Goal: Book appointment/travel/reservation

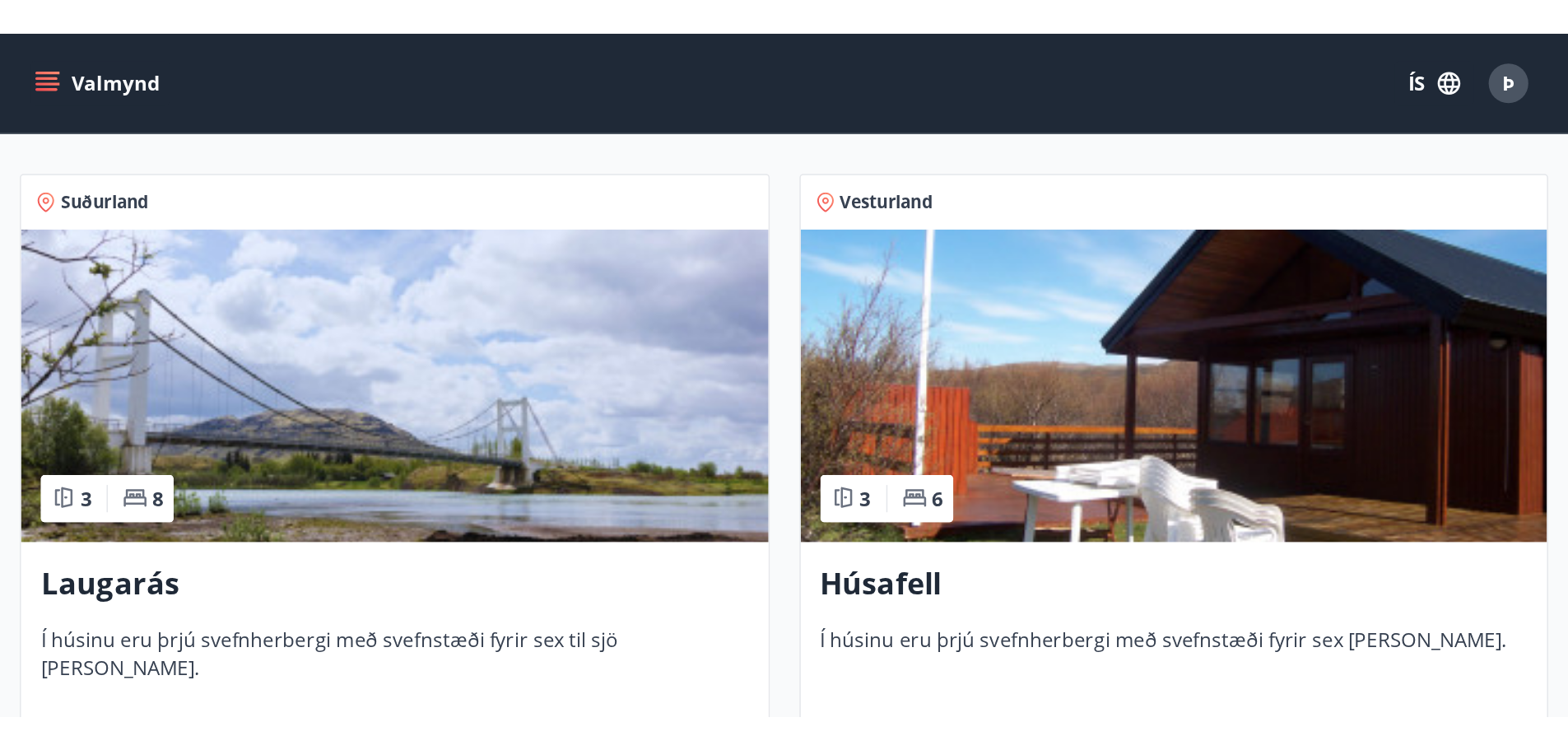
scroll to position [272, 0]
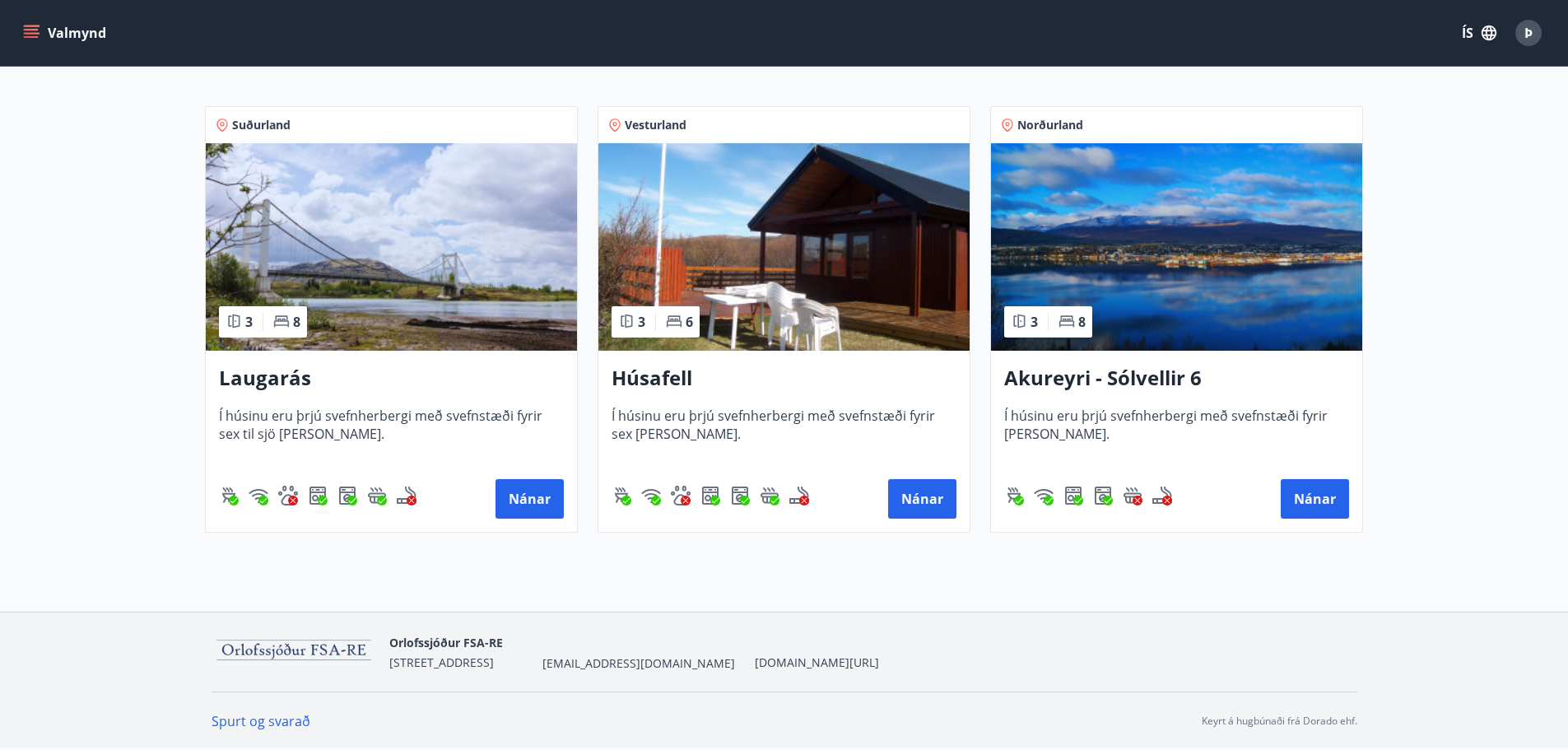
click at [363, 392] on h3 "Laugarás" at bounding box center [392, 379] width 345 height 29
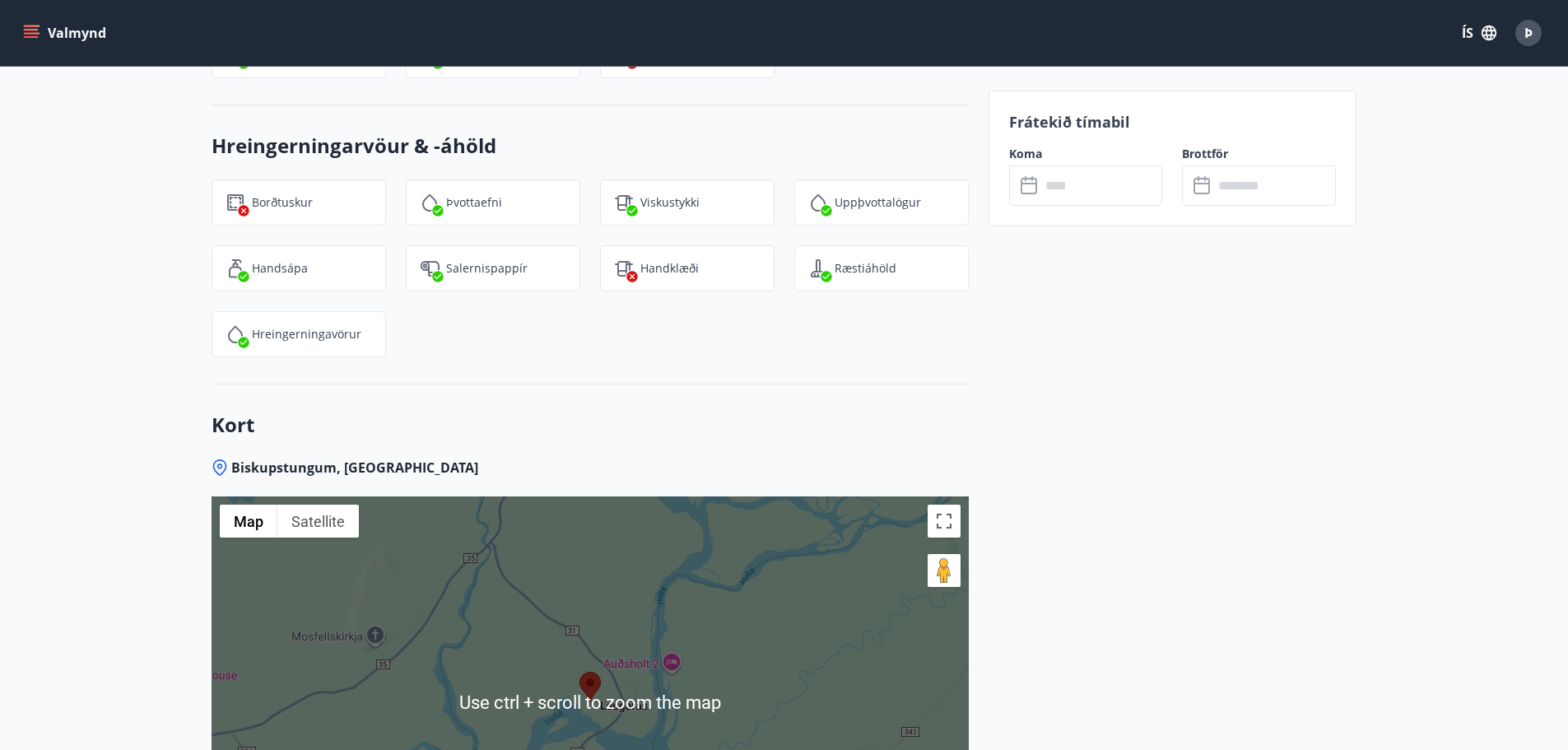
scroll to position [2625, 0]
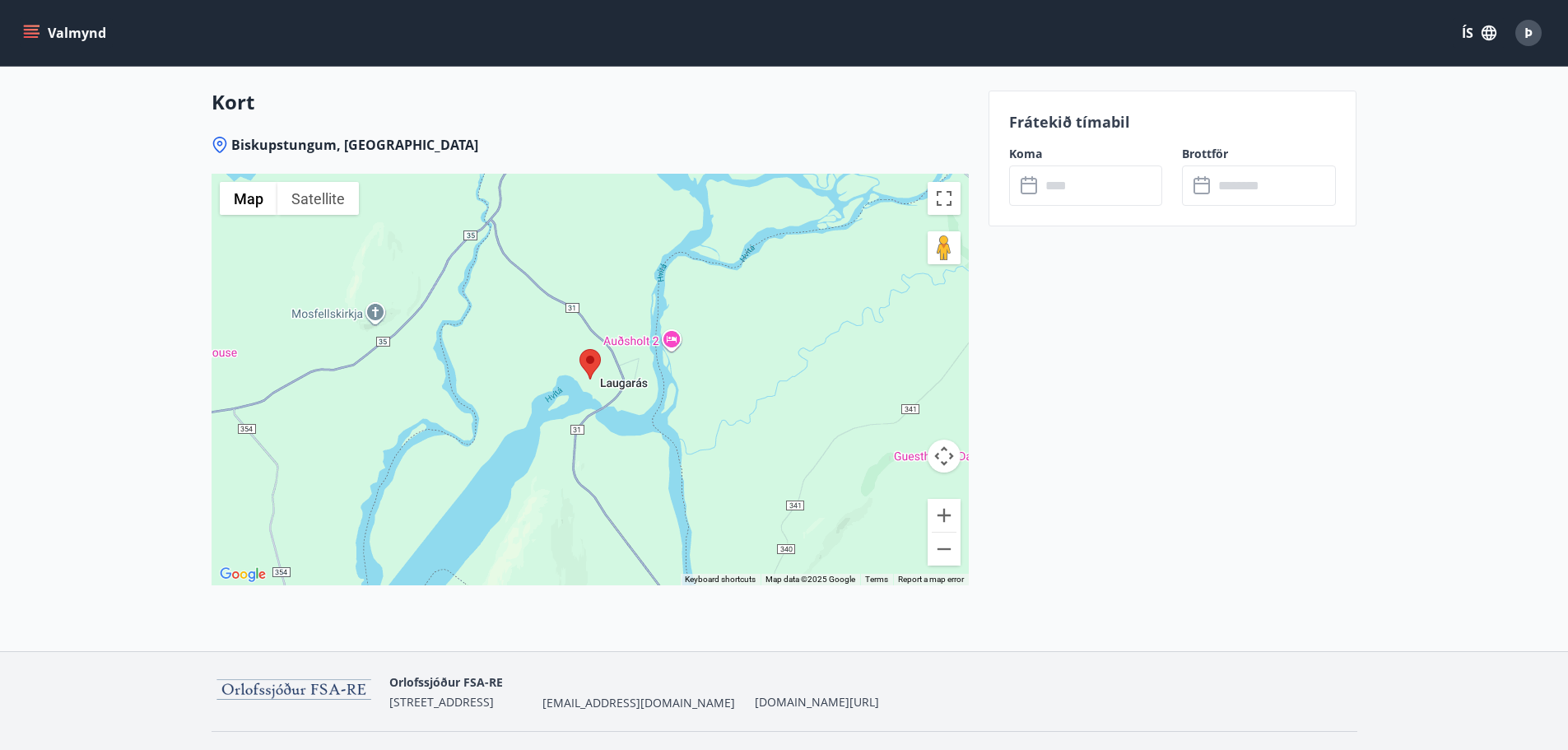
click at [618, 348] on div at bounding box center [591, 379] width 758 height 412
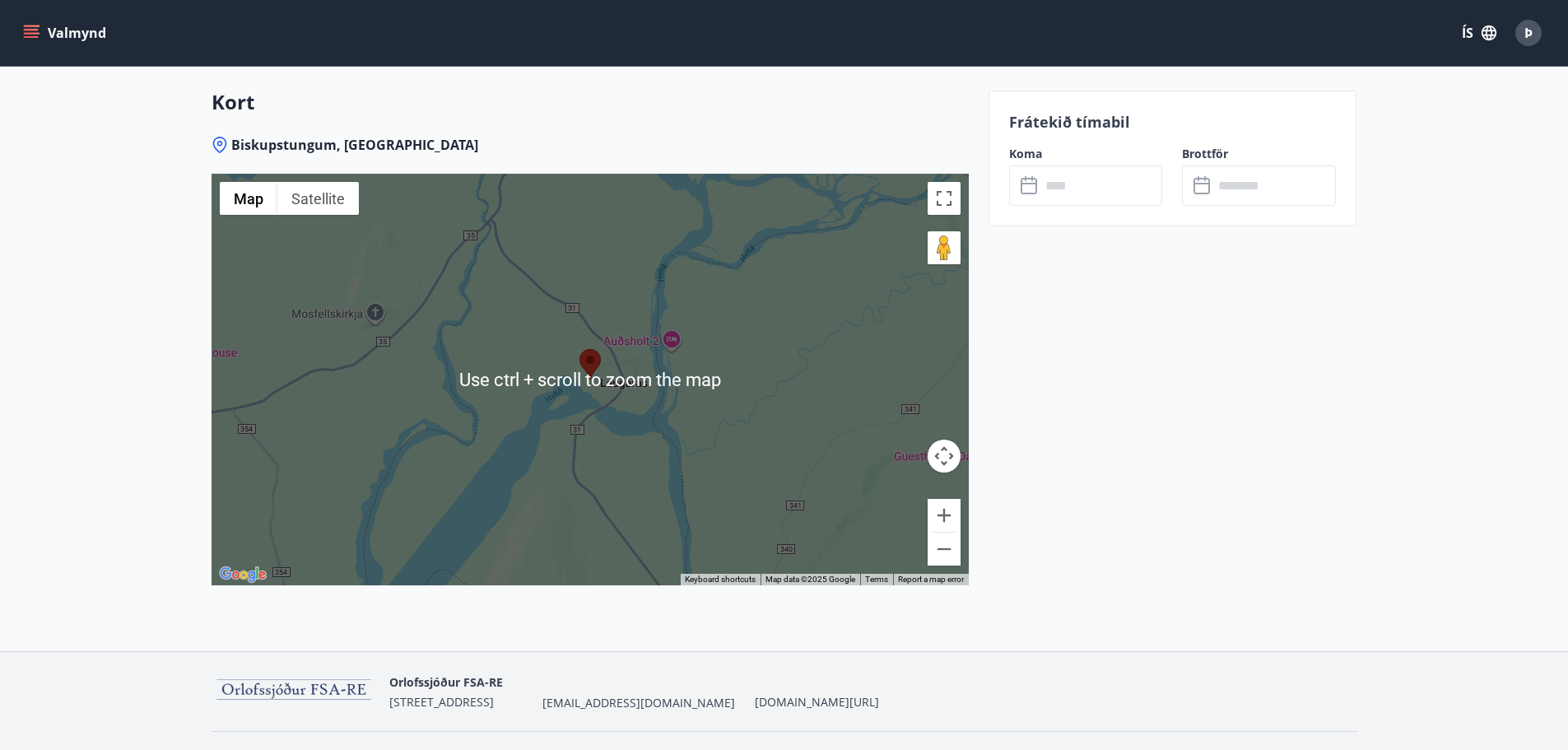
click at [578, 325] on div at bounding box center [591, 379] width 758 height 412
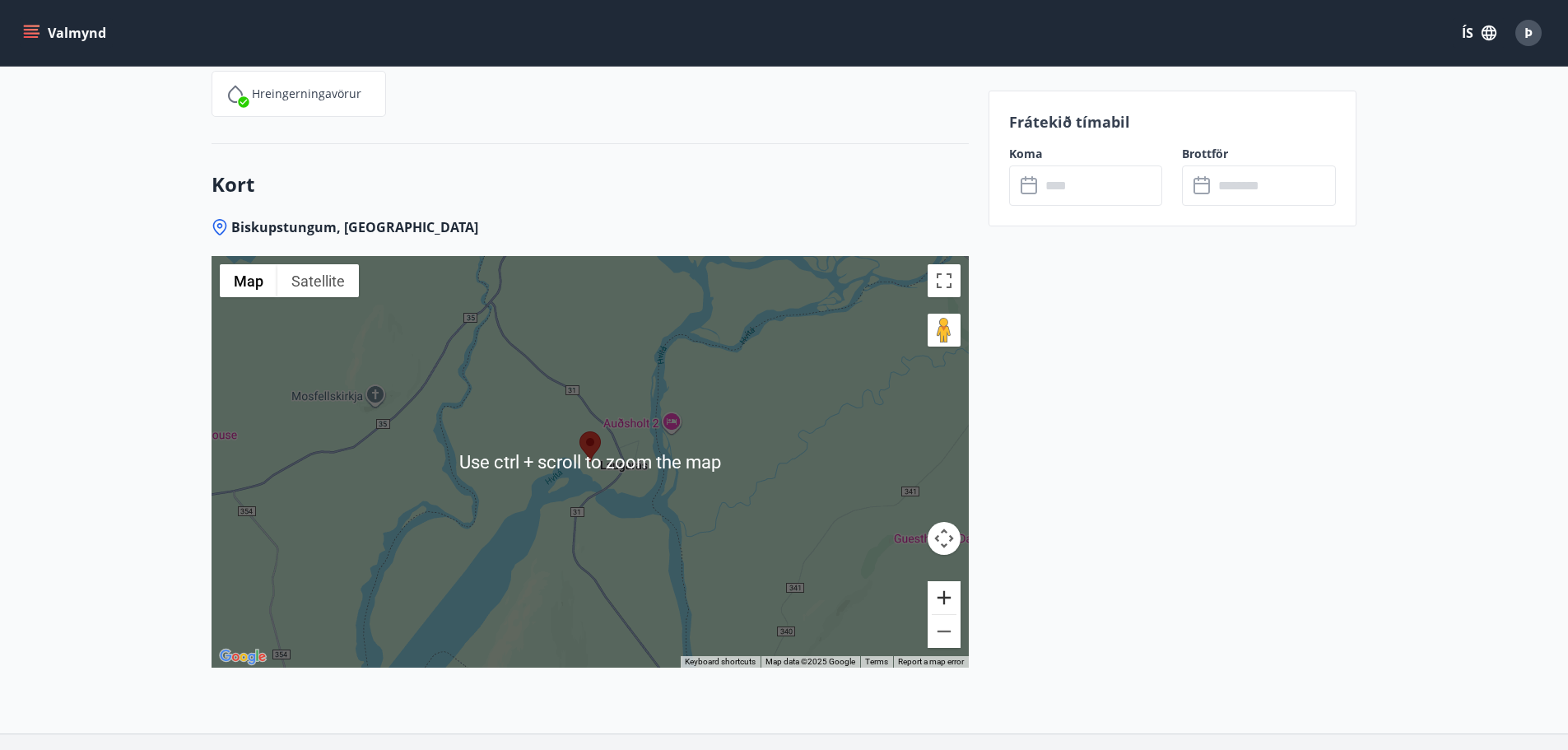
click at [957, 452] on button "Zoom in" at bounding box center [945, 598] width 33 height 33
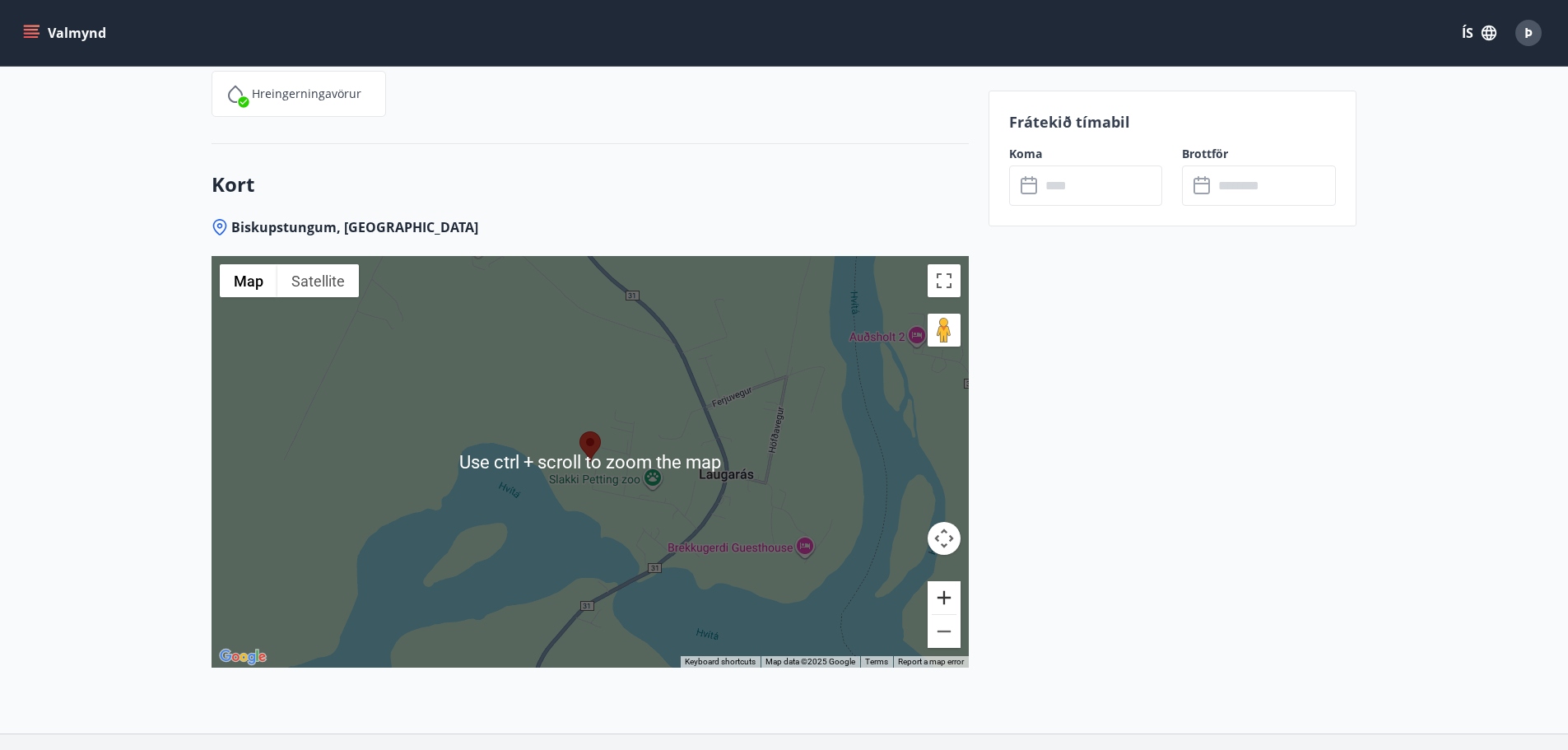
scroll to position [2625, 0]
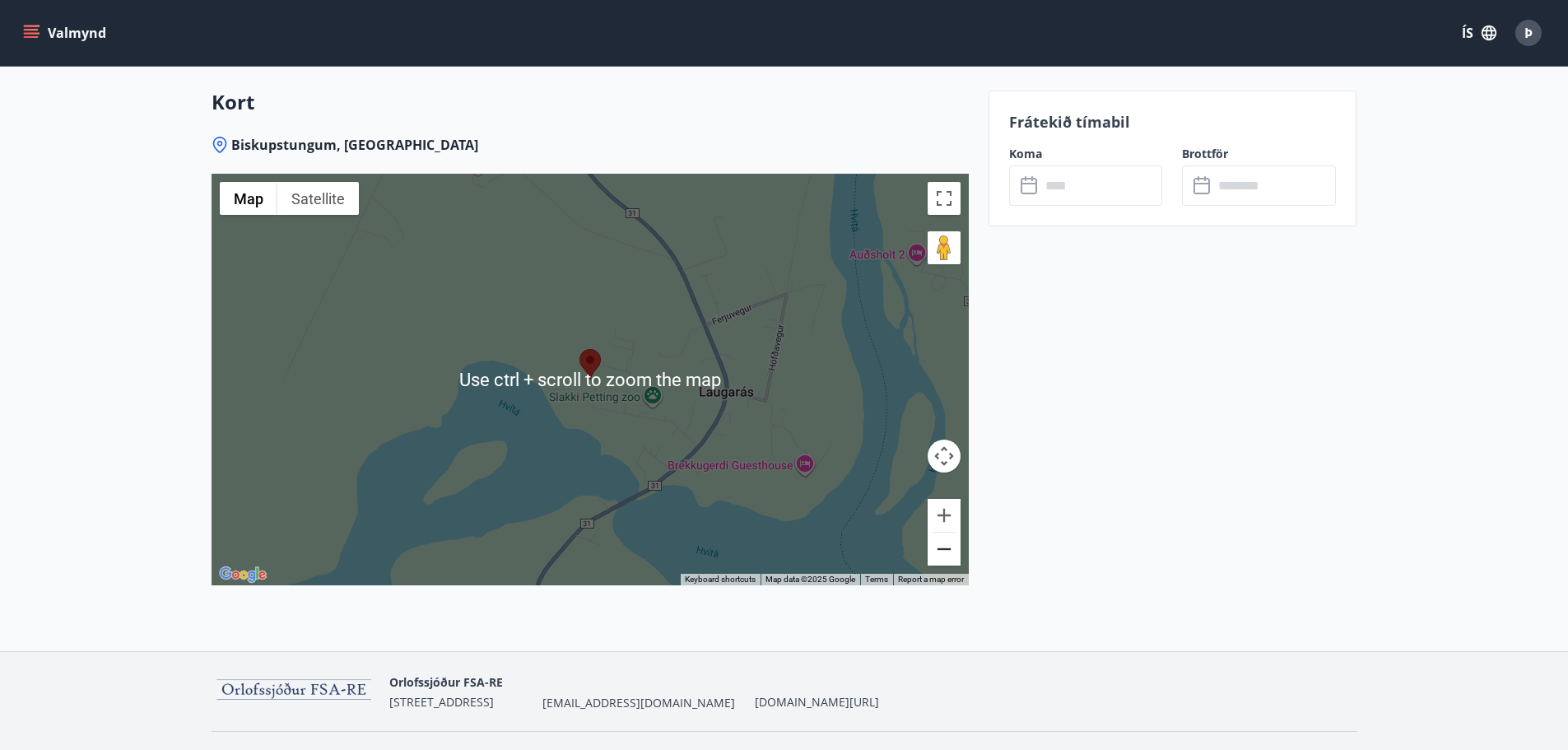
click at [939, 452] on button "Zoom out" at bounding box center [945, 549] width 33 height 33
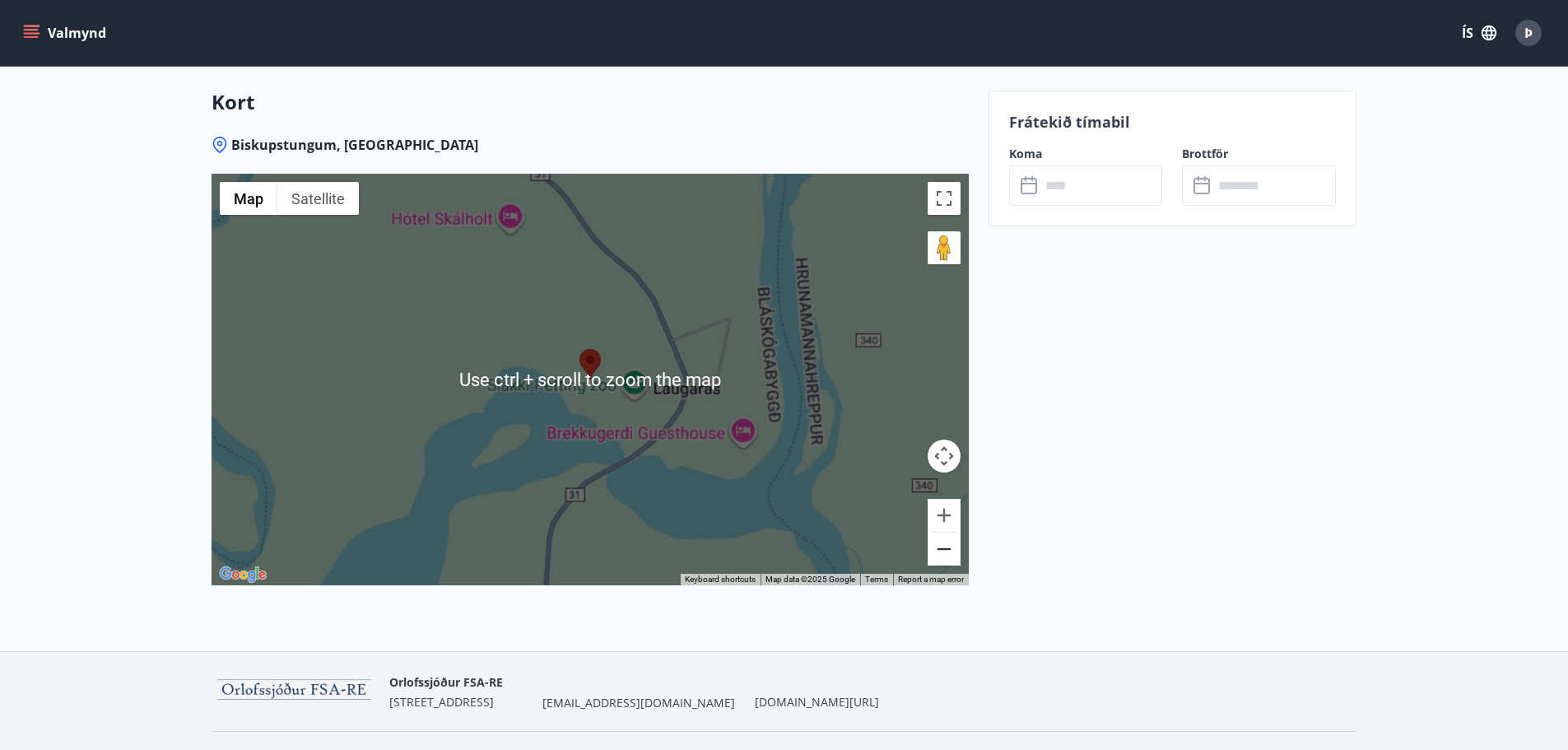
click at [939, 452] on button "Zoom out" at bounding box center [945, 549] width 33 height 33
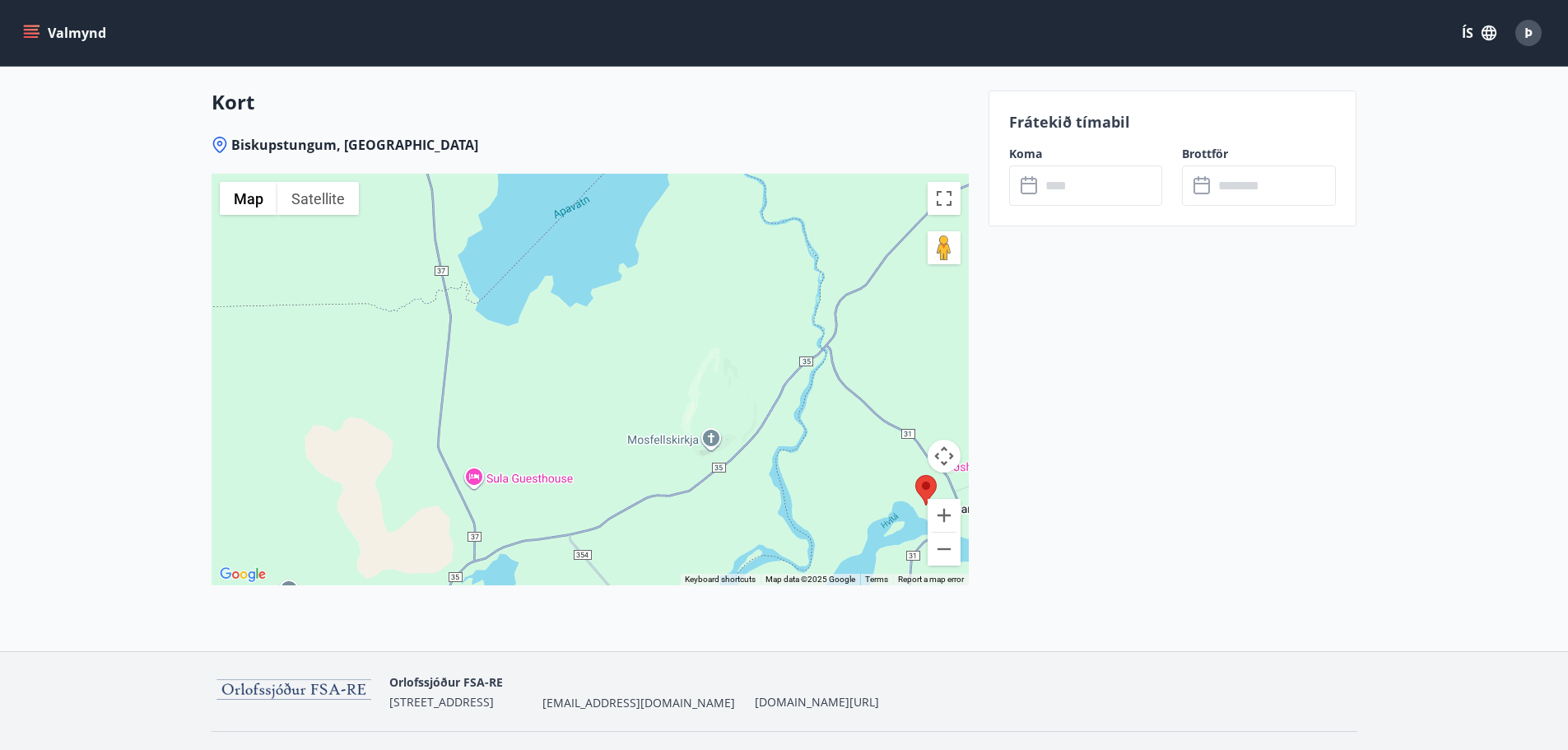
drag, startPoint x: 512, startPoint y: 406, endPoint x: 849, endPoint y: 533, distance: 360.1
click at [849, 452] on div at bounding box center [591, 379] width 758 height 412
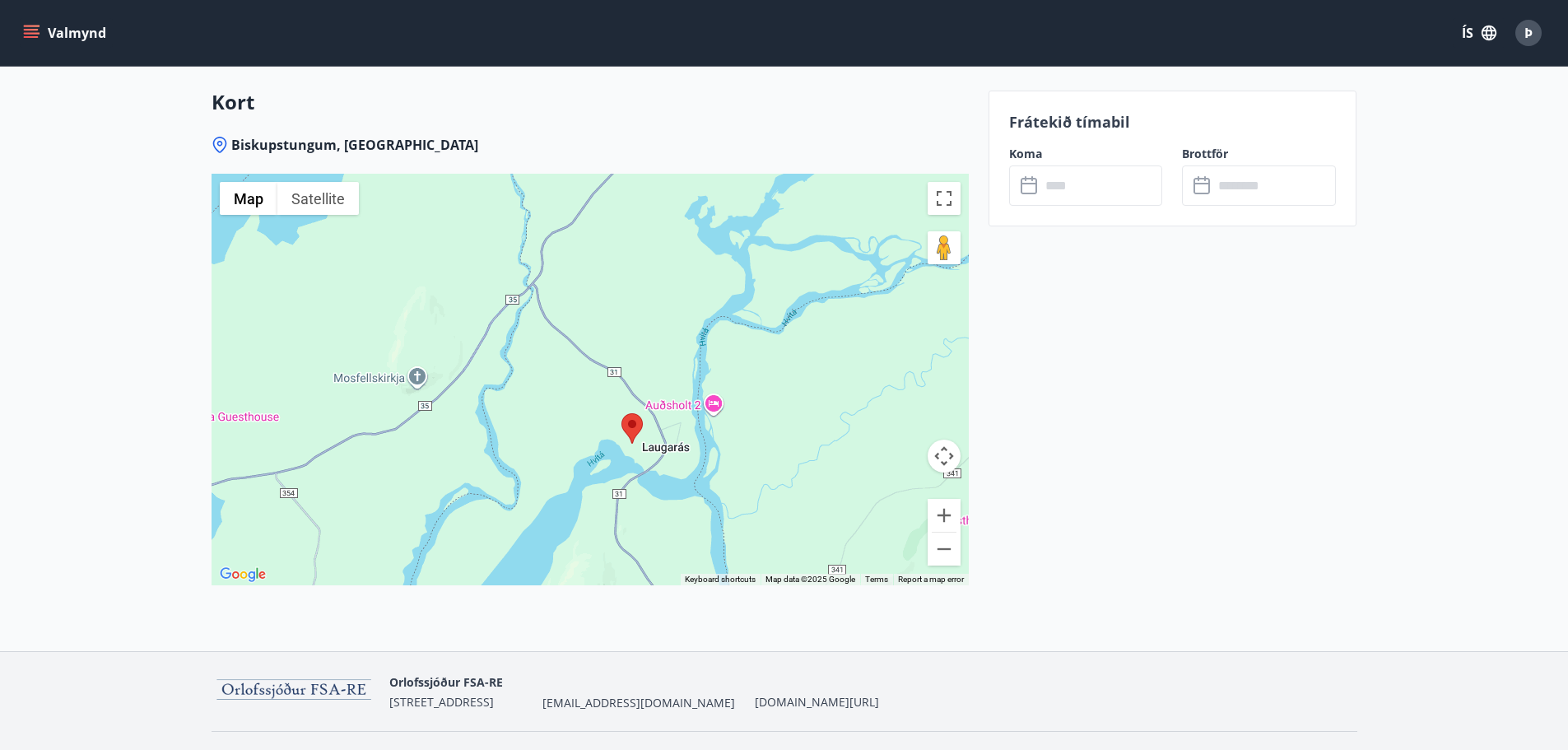
drag, startPoint x: 690, startPoint y: 296, endPoint x: 395, endPoint y: 234, distance: 301.4
click at [395, 234] on div at bounding box center [591, 379] width 758 height 412
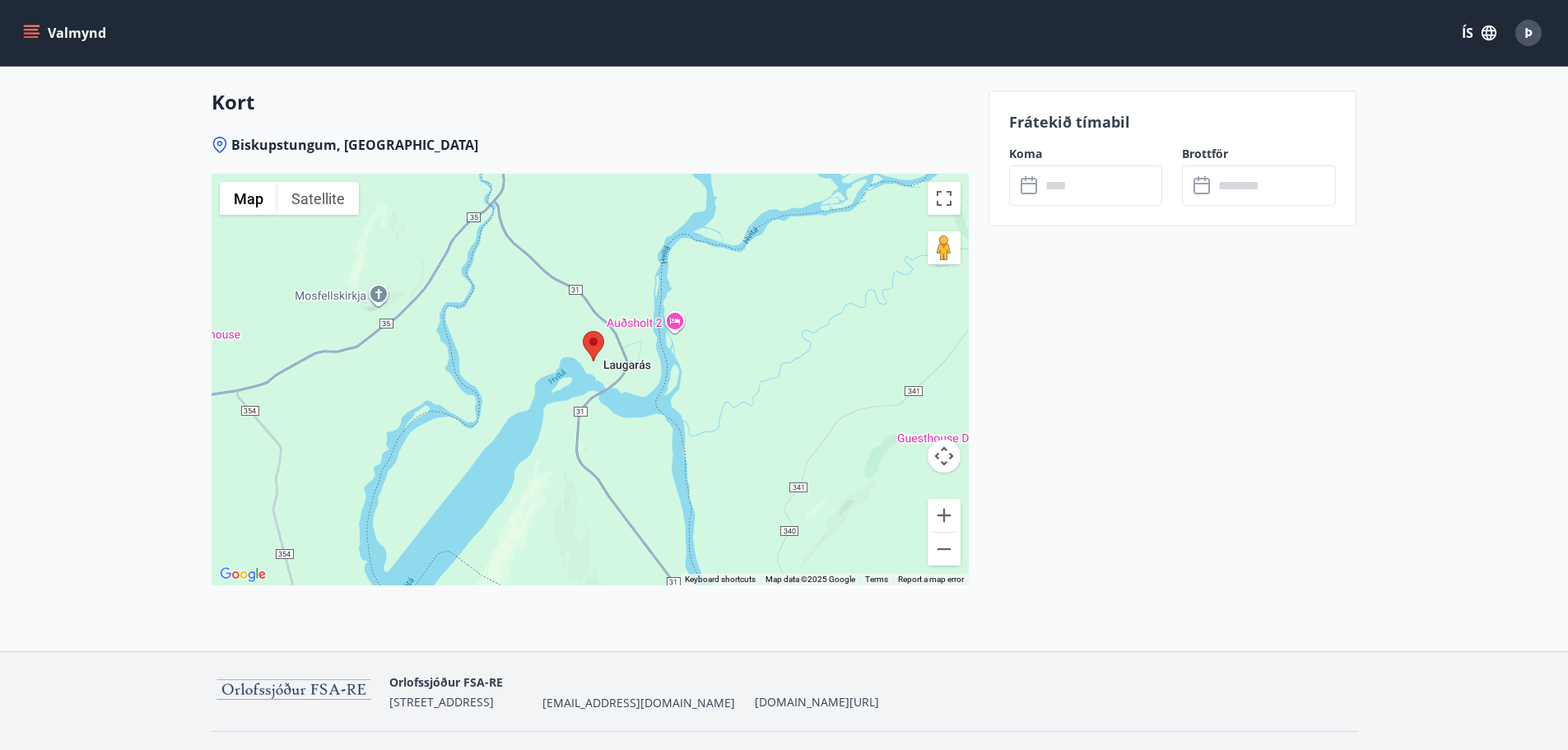
drag, startPoint x: 560, startPoint y: 400, endPoint x: 524, endPoint y: 267, distance: 137.8
click at [524, 267] on div at bounding box center [591, 379] width 758 height 412
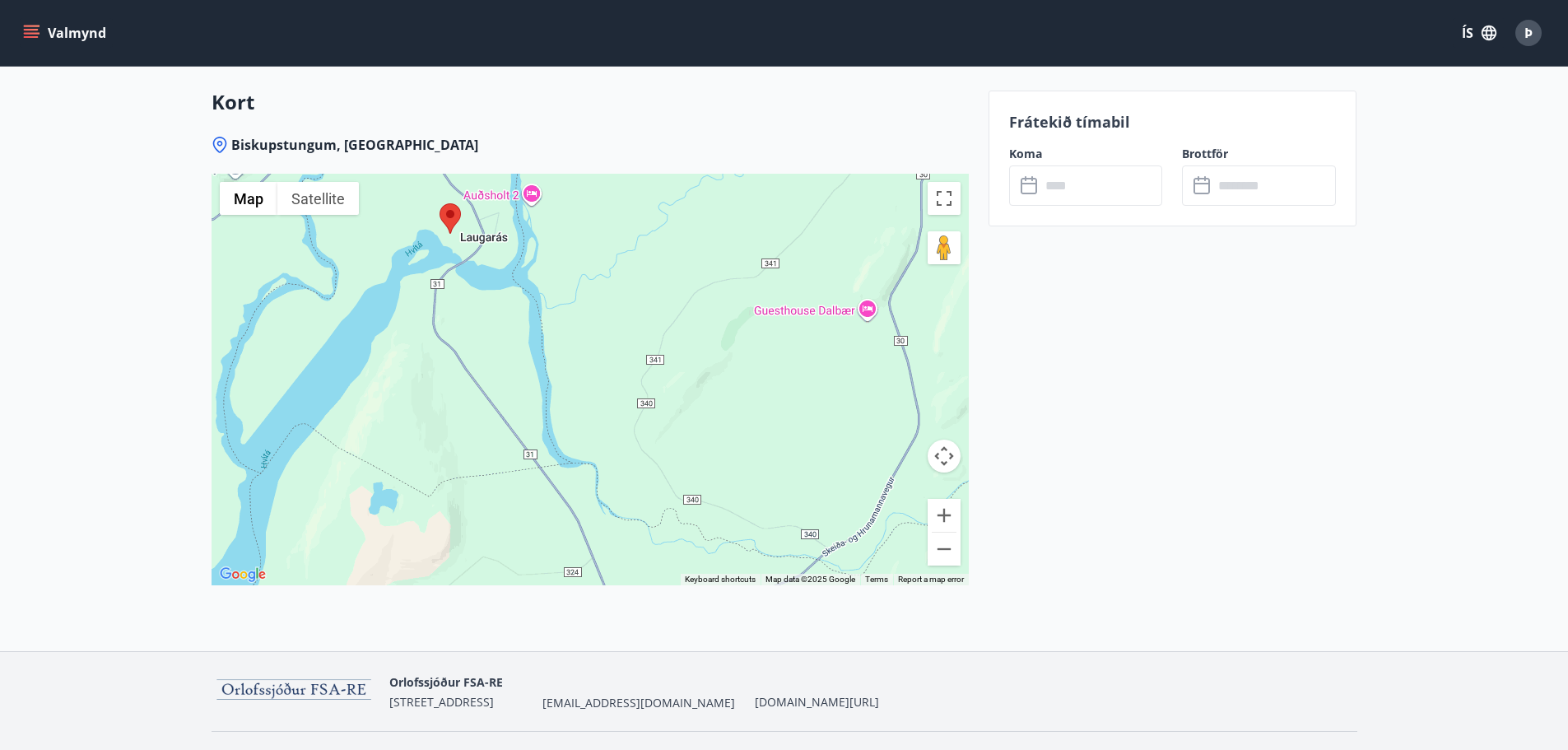
drag, startPoint x: 638, startPoint y: 369, endPoint x: 491, endPoint y: 290, distance: 166.9
click at [491, 290] on div at bounding box center [591, 379] width 758 height 412
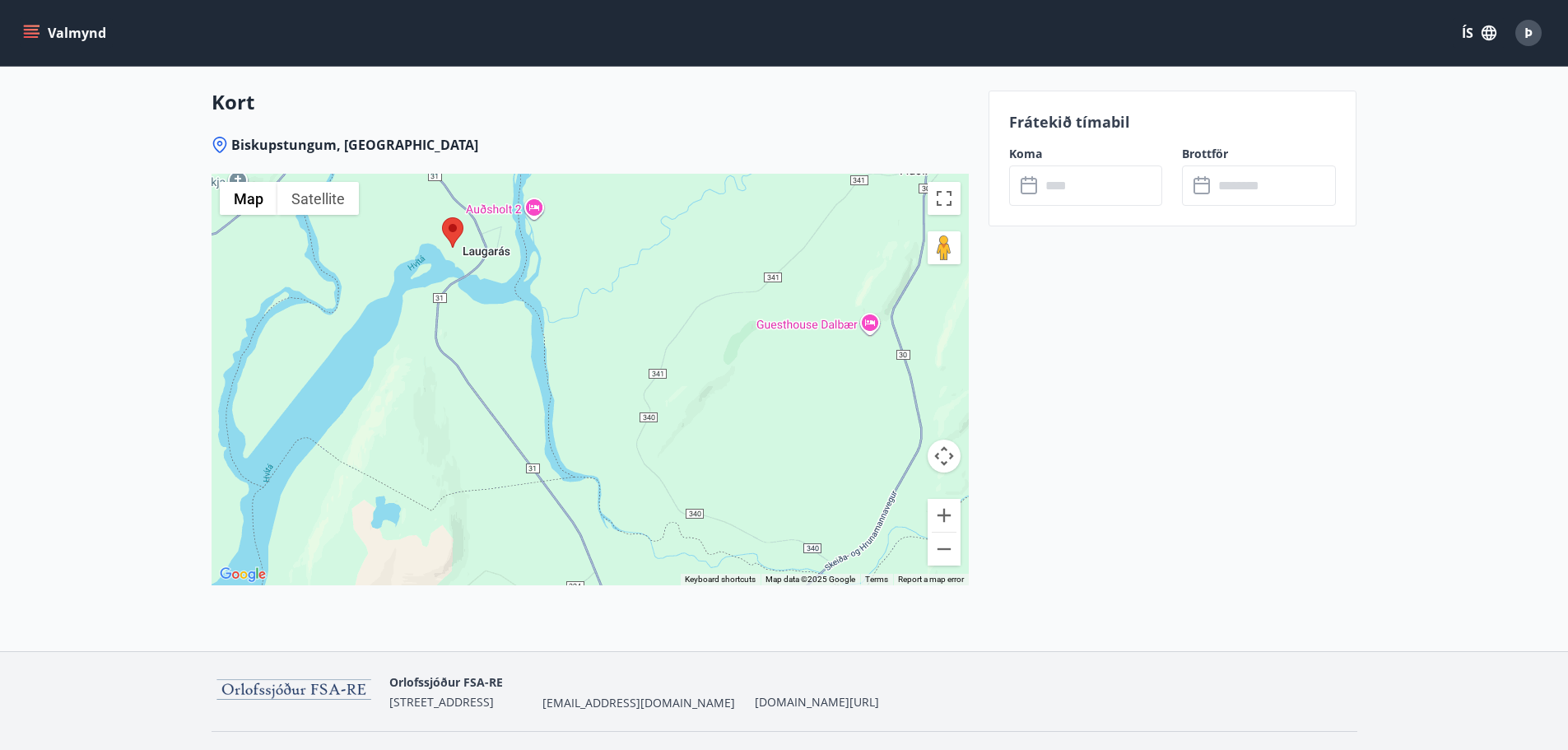
drag, startPoint x: 543, startPoint y: 350, endPoint x: 618, endPoint y: 485, distance: 154.4
click at [618, 452] on div at bounding box center [591, 379] width 758 height 412
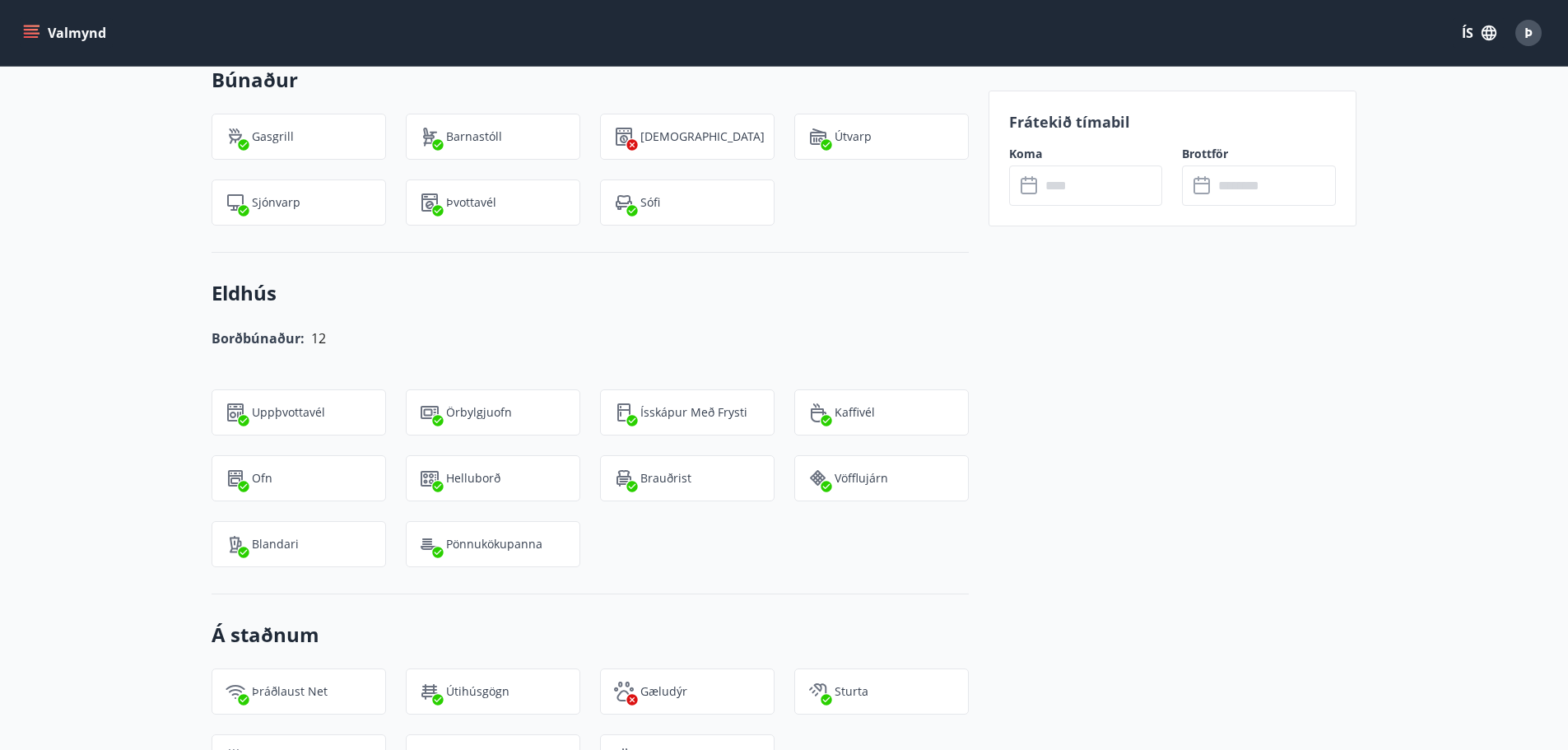
scroll to position [1473, 0]
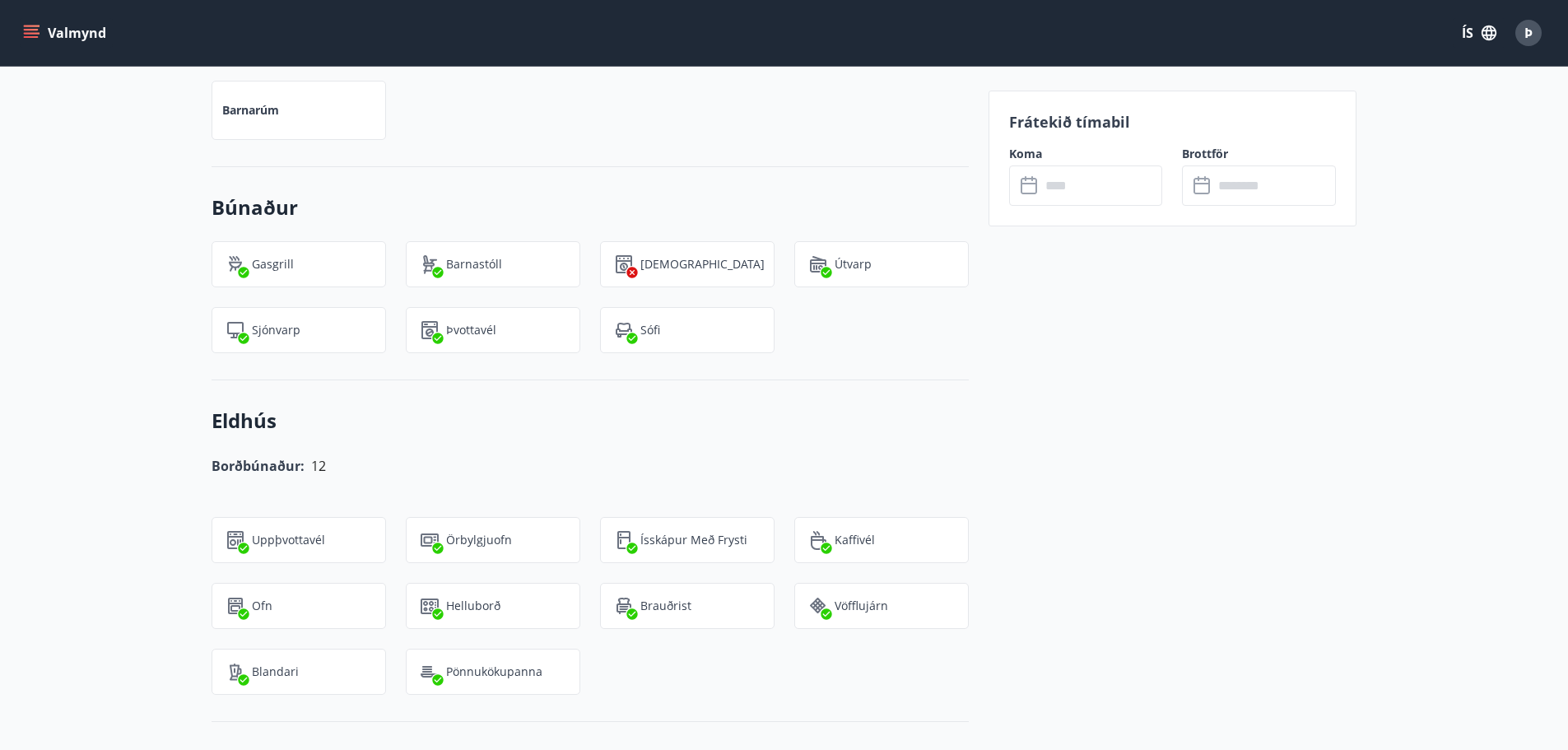
drag, startPoint x: 1033, startPoint y: 207, endPoint x: 1057, endPoint y: 192, distance: 28.3
click at [1037, 205] on div "Frátekið tímabil Koma ​ ​ Brottför ​ ​" at bounding box center [1173, 158] width 369 height 135
click at [1041, 189] on input "text" at bounding box center [1102, 186] width 123 height 41
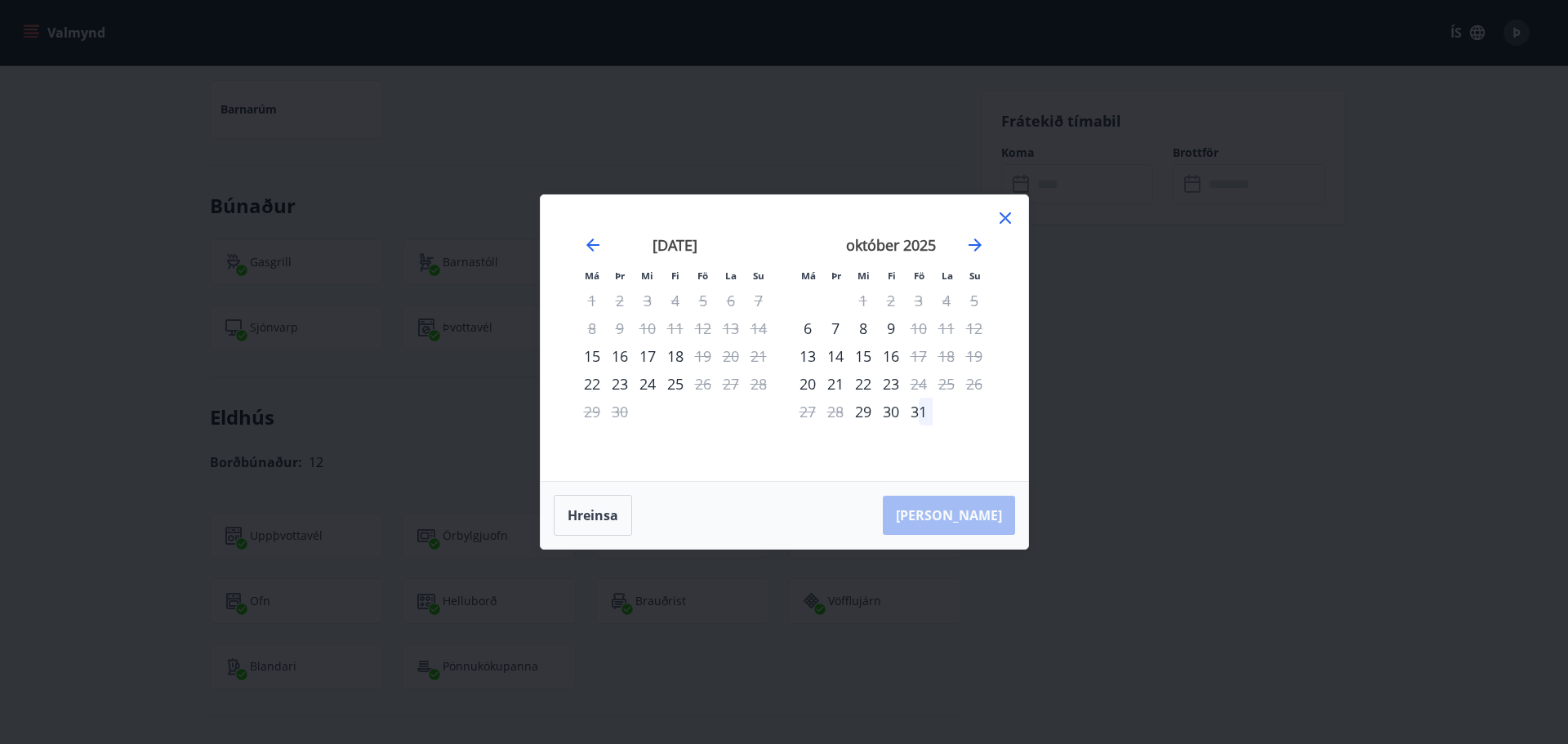
click at [1010, 225] on icon at bounding box center [1005, 218] width 19 height 19
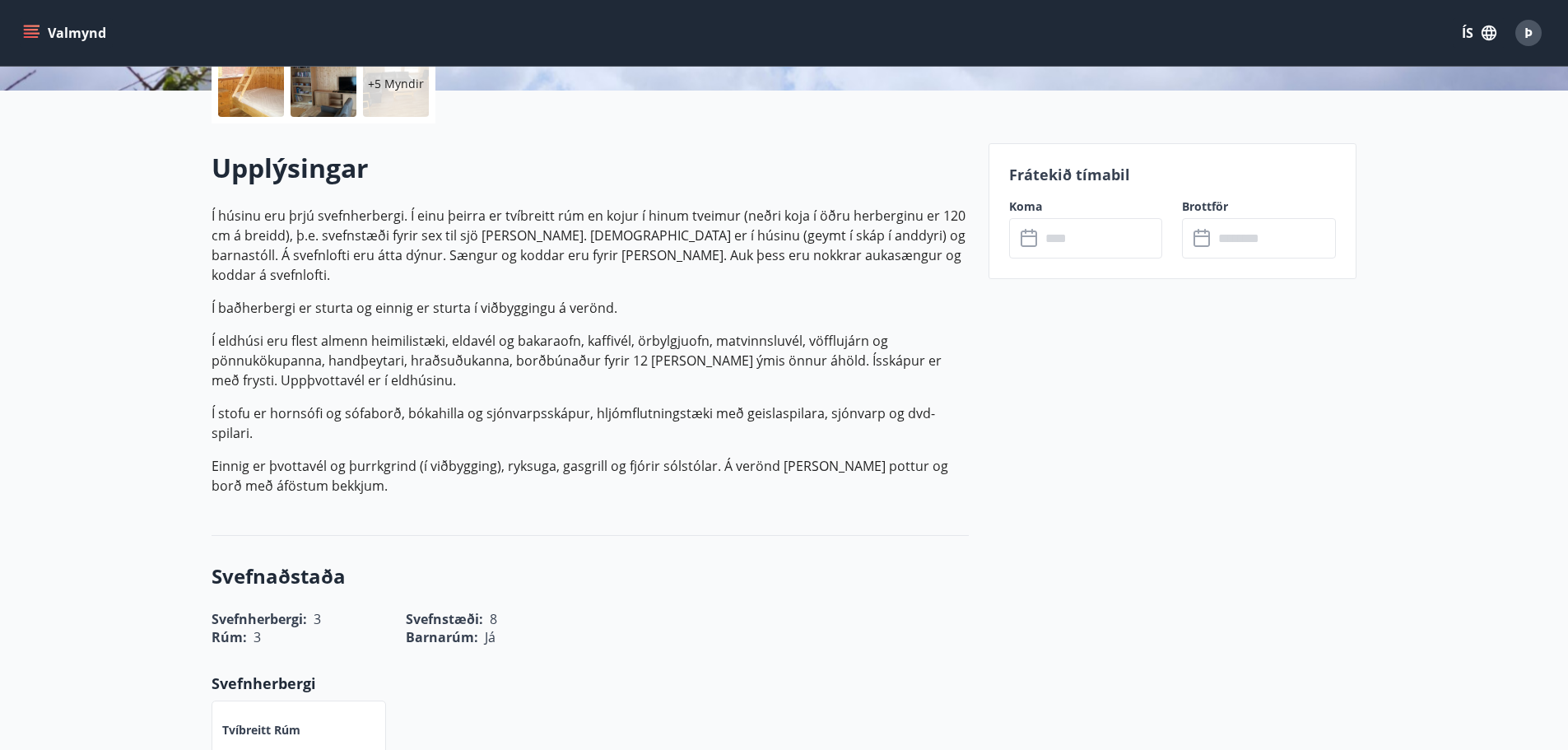
scroll to position [0, 0]
